Goal: Information Seeking & Learning: Learn about a topic

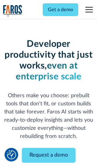
scroll to position [72, 0]
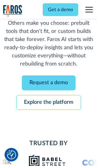
click at [48, 83] on link "Request a demo" at bounding box center [48, 82] width 53 height 15
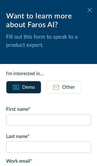
click at [89, 10] on icon at bounding box center [89, 10] width 5 height 5
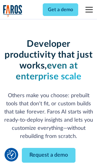
scroll to position [92, 0]
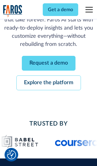
click at [48, 83] on link "Explore the platform" at bounding box center [48, 82] width 64 height 15
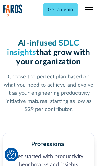
scroll to position [935, 0]
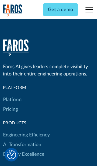
click at [12, 95] on link "Platform" at bounding box center [12, 100] width 18 height 10
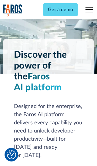
scroll to position [4725, 0]
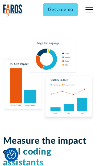
scroll to position [3729, 0]
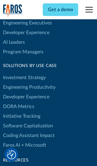
click at [18, 102] on link "DORA Metrics" at bounding box center [18, 107] width 31 height 10
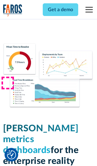
scroll to position [2641, 0]
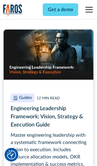
scroll to position [2728, 0]
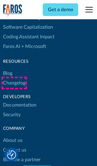
click at [14, 83] on link "Changelog" at bounding box center [14, 83] width 22 height 10
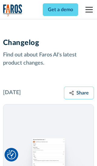
scroll to position [7286, 0]
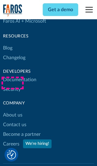
click at [12, 110] on link "About us" at bounding box center [12, 115] width 19 height 10
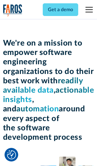
scroll to position [2080, 0]
